Goal: Transaction & Acquisition: Download file/media

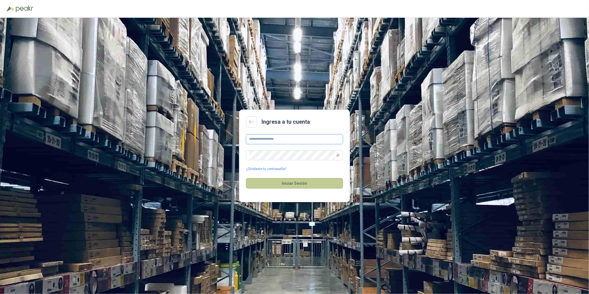
type input "**********"
click at [300, 182] on button "Iniciar Sesión" at bounding box center [294, 183] width 97 height 11
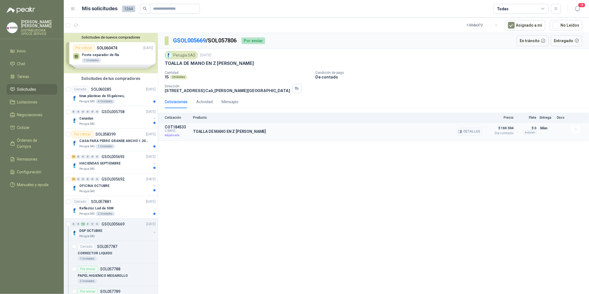
click at [226, 132] on p "TOALLA DE MANO EN Z [PERSON_NAME]" at bounding box center [229, 131] width 73 height 4
click at [476, 132] on button "Detalles" at bounding box center [469, 131] width 26 height 7
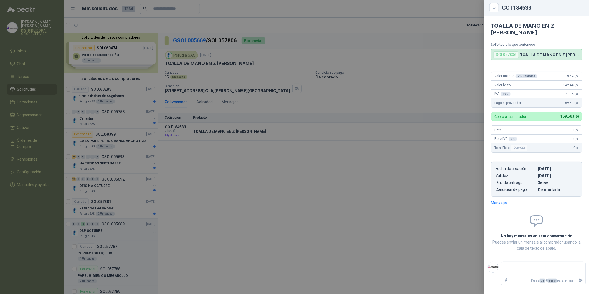
click at [413, 174] on div at bounding box center [294, 147] width 589 height 294
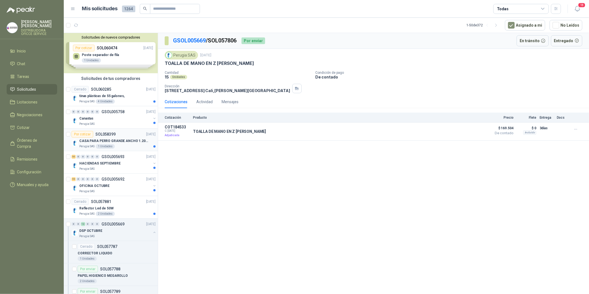
click at [102, 139] on p "CASA PARA PERRO GRANDE ANCHO 1.20x1.00 x1.20" at bounding box center [113, 140] width 69 height 5
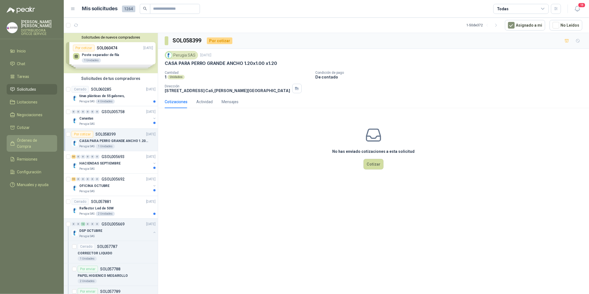
click at [29, 145] on span "Órdenes de Compra" at bounding box center [34, 143] width 35 height 12
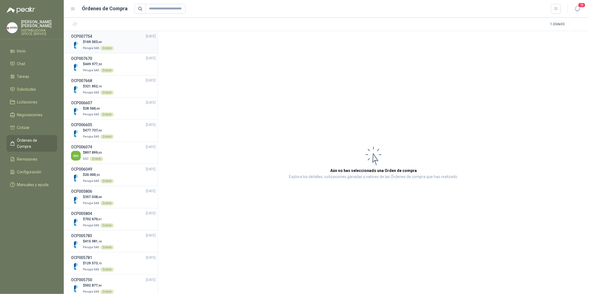
click at [88, 44] on p "$ 169.503 ,60" at bounding box center [98, 41] width 31 height 5
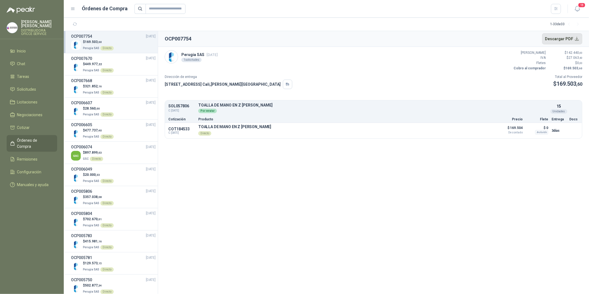
click at [577, 38] on button "Descargar PDF" at bounding box center [562, 38] width 40 height 11
